Goal: Task Accomplishment & Management: Manage account settings

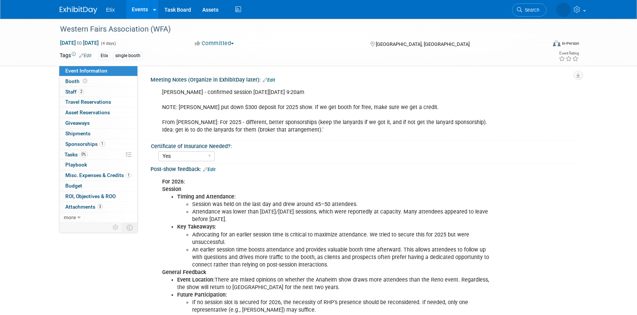
select select "Yes"
click at [72, 155] on span "Tasks 0%" at bounding box center [76, 154] width 23 height 6
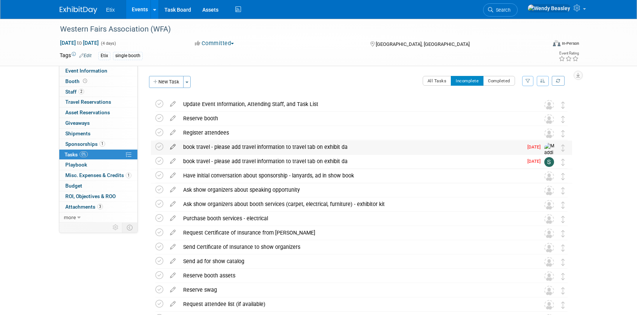
click at [173, 146] on icon at bounding box center [172, 144] width 13 height 9
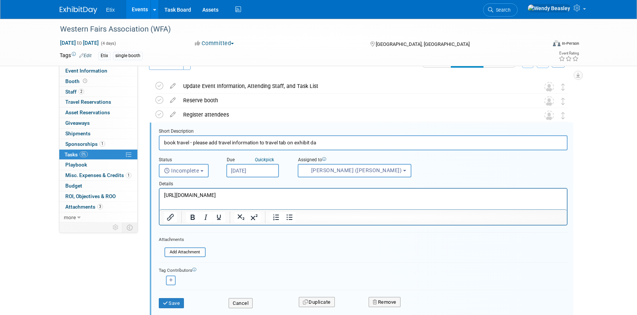
scroll to position [30, 0]
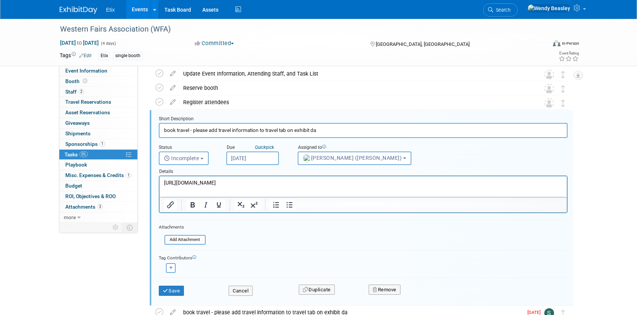
click at [241, 181] on p "[URL][DOMAIN_NAME]" at bounding box center [363, 182] width 399 height 7
click at [242, 181] on p "[URL][DOMAIN_NAME]" at bounding box center [363, 182] width 399 height 7
paste body "Rich Text Area. Press ALT-0 for help."
click at [177, 290] on button "Save" at bounding box center [172, 290] width 26 height 11
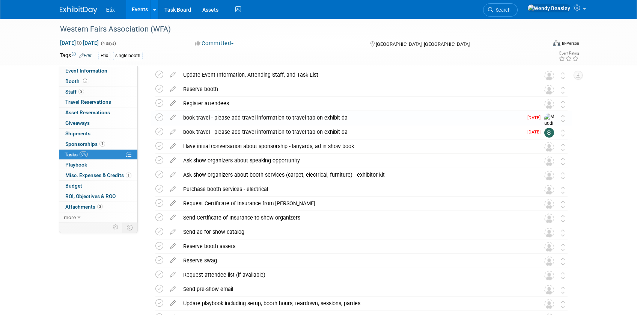
scroll to position [29, 0]
click at [172, 102] on icon at bounding box center [172, 101] width 13 height 9
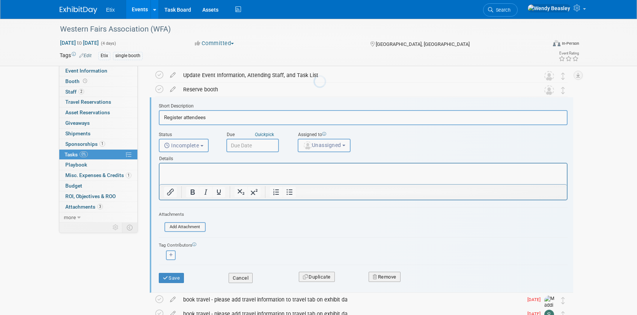
scroll to position [16, 0]
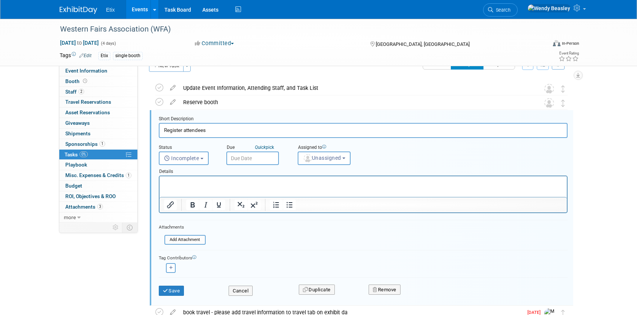
click at [216, 181] on p "Rich Text Area. Press ALT-0 for help." at bounding box center [363, 182] width 399 height 7
click at [169, 291] on button "Save" at bounding box center [172, 290] width 26 height 11
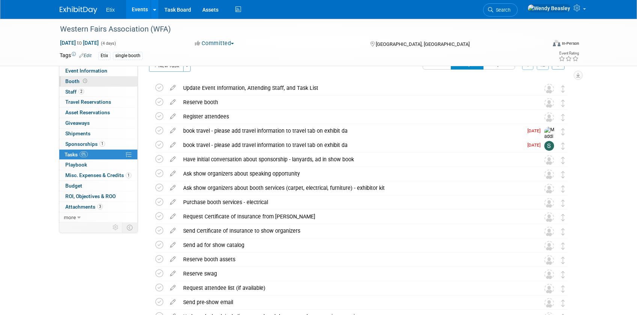
click at [74, 79] on span "Booth" at bounding box center [76, 81] width 23 height 6
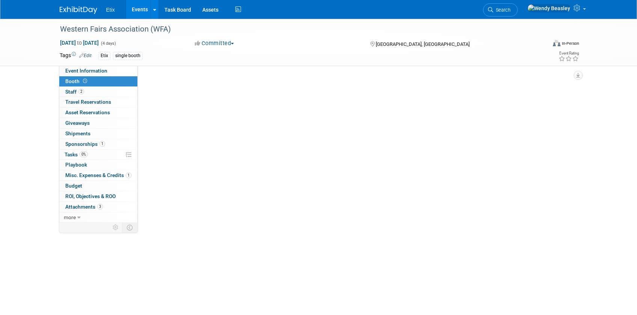
scroll to position [0, 0]
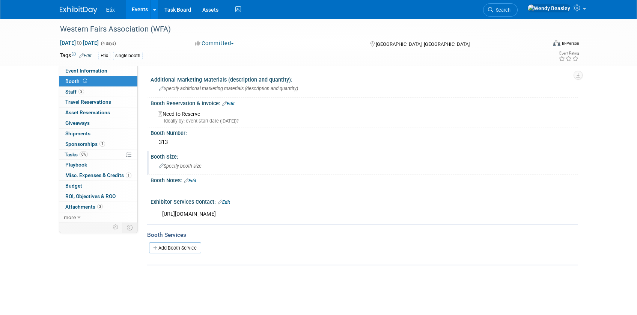
click at [179, 168] on span "Specify booth size" at bounding box center [180, 166] width 43 height 6
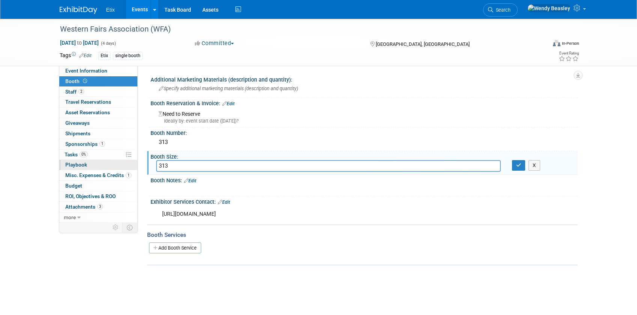
drag, startPoint x: 204, startPoint y: 162, endPoint x: 121, endPoint y: 160, distance: 82.6
click at [121, 160] on div "Event Information Event Info Booth Booth 2 Staff 2 Staff 0 Travel Reservations …" at bounding box center [319, 142] width 530 height 246
type input "10' x 10'"
click at [524, 163] on button "button" at bounding box center [519, 165] width 14 height 11
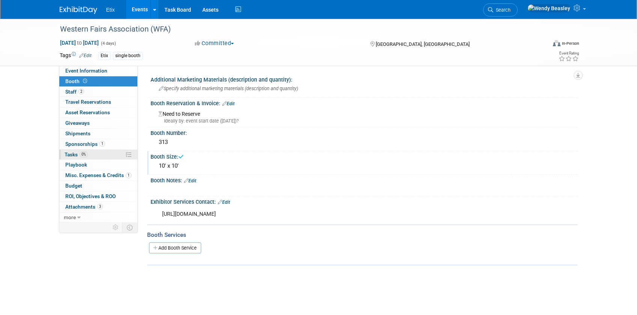
click at [69, 152] on span "Tasks 0%" at bounding box center [76, 154] width 23 height 6
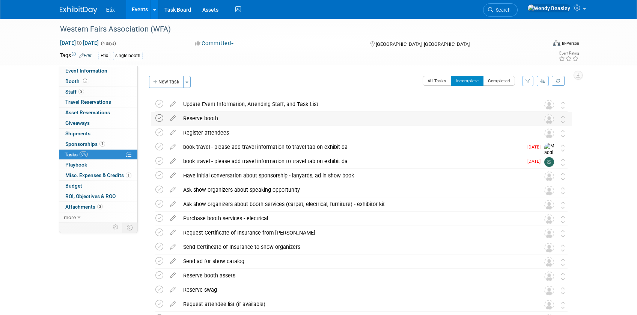
click at [161, 119] on icon at bounding box center [159, 118] width 8 height 8
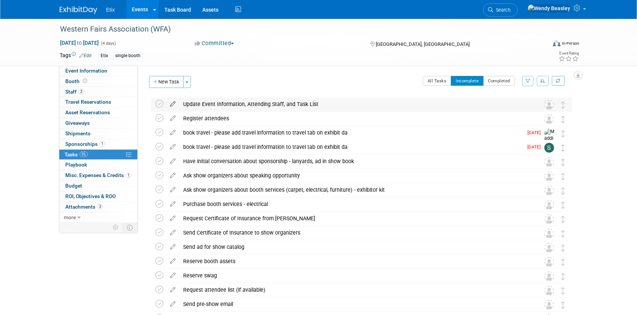
click at [173, 102] on icon at bounding box center [172, 102] width 13 height 9
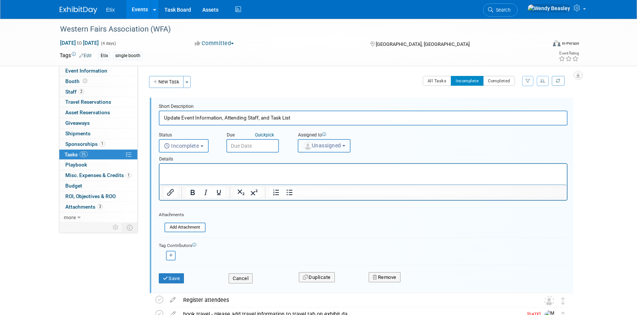
click at [332, 146] on span "Unassigned" at bounding box center [322, 145] width 38 height 6
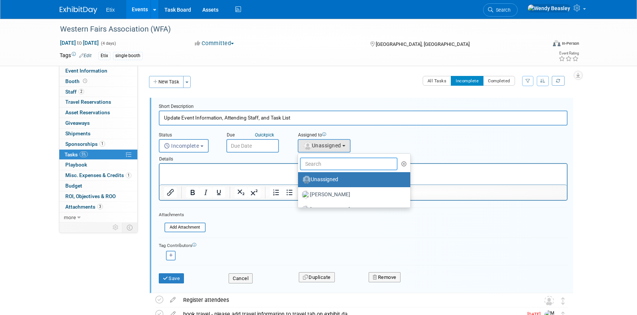
click at [330, 163] on input "text" at bounding box center [349, 163] width 98 height 13
type input "[PERSON_NAME]"
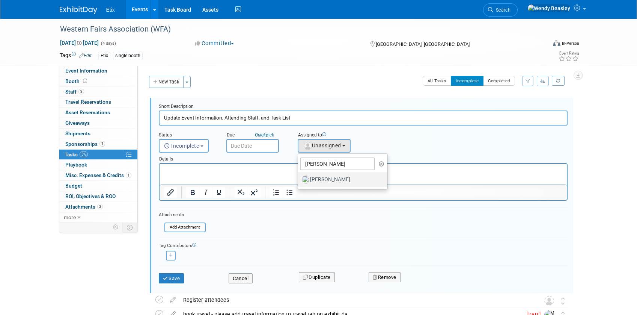
click at [317, 180] on label "[PERSON_NAME]" at bounding box center [341, 180] width 78 height 12
click at [299, 180] on input "[PERSON_NAME]" at bounding box center [296, 178] width 5 height 5
select select "e83abd84-2004-4464-820a-b93eea2d3b76"
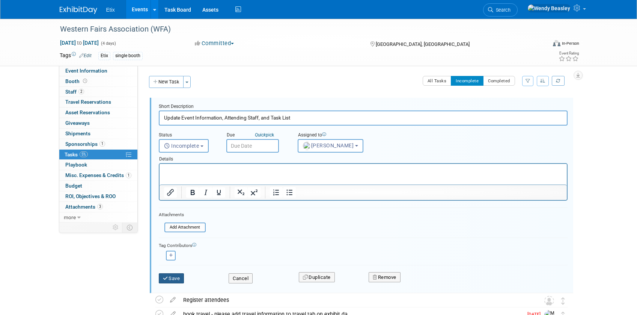
click at [178, 273] on button "Save" at bounding box center [172, 278] width 26 height 11
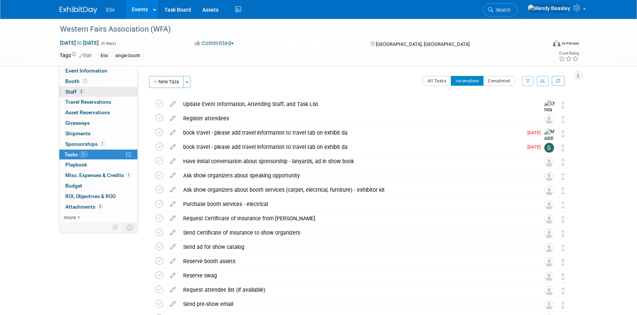
click at [76, 91] on span "Staff 2" at bounding box center [74, 92] width 19 height 6
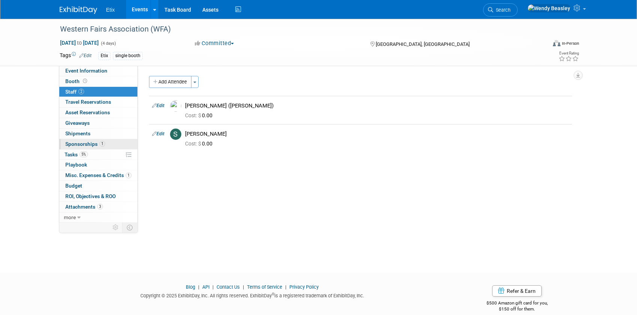
click at [91, 145] on span "Sponsorships 1" at bounding box center [85, 144] width 40 height 6
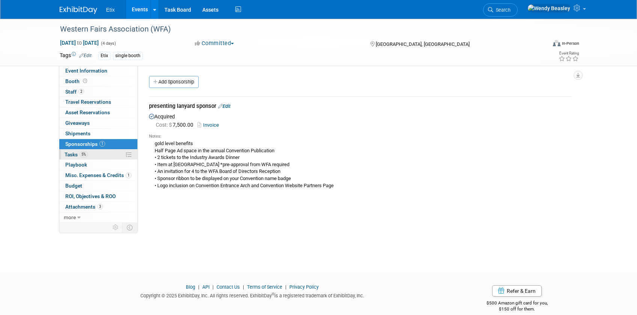
click at [75, 150] on link "5% Tasks 5%" at bounding box center [98, 154] width 78 height 10
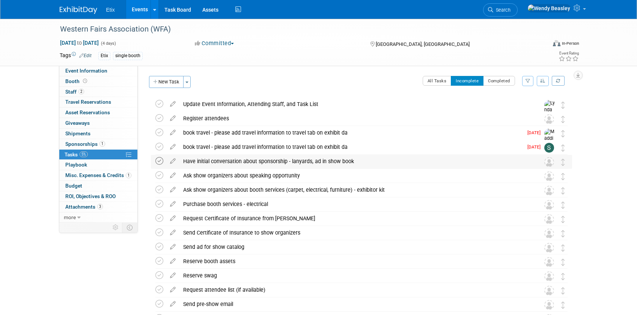
click at [158, 163] on icon at bounding box center [159, 161] width 8 height 8
